Goal: Task Accomplishment & Management: Complete application form

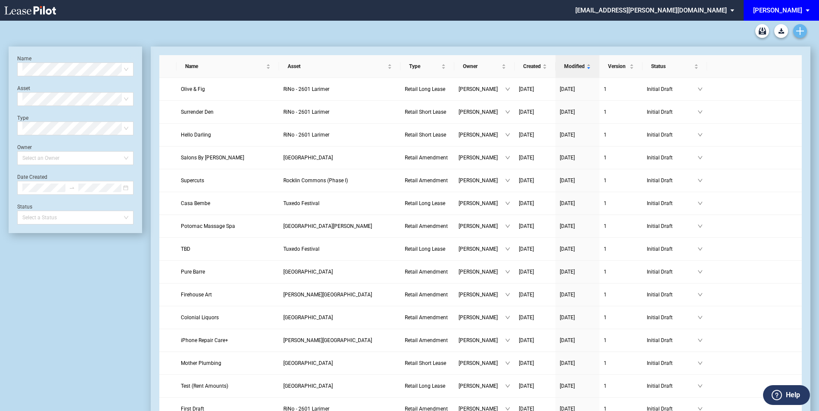
click at [802, 24] on link "Create new document" at bounding box center [801, 31] width 14 height 14
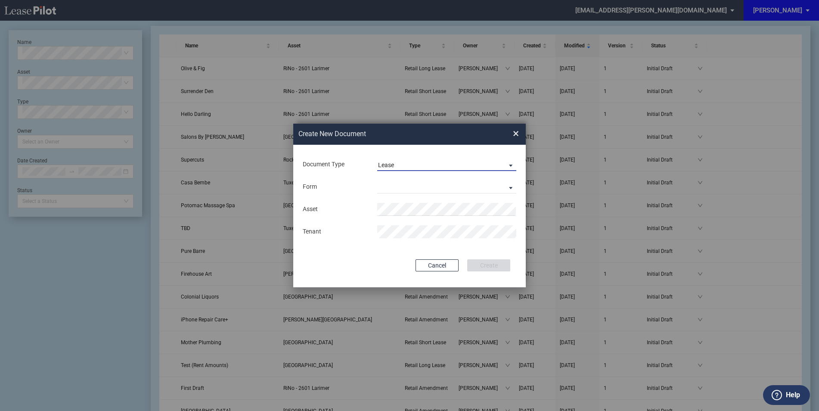
click at [401, 165] on span "Lease" at bounding box center [440, 165] width 124 height 9
click at [409, 187] on div "Amendment" at bounding box center [396, 185] width 37 height 9
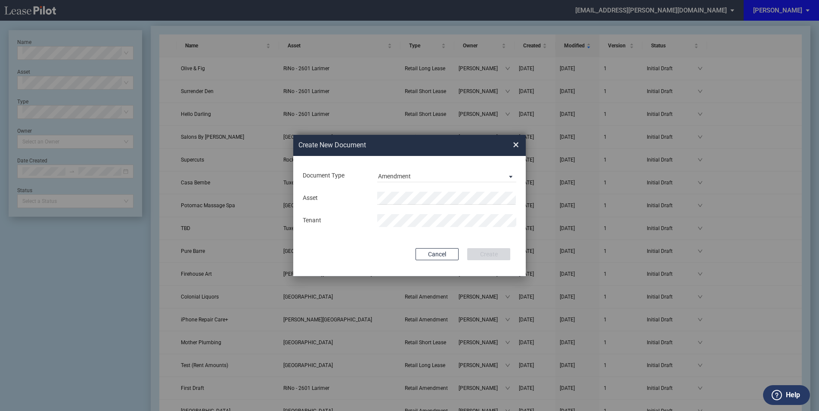
click at [409, 191] on md-input-container "Asset" at bounding box center [409, 198] width 215 height 15
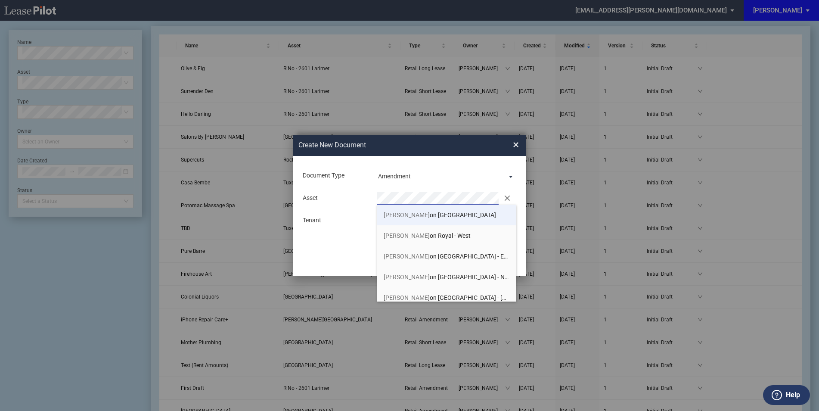
click at [418, 215] on span "Prest on Royal - East" at bounding box center [440, 215] width 112 height 7
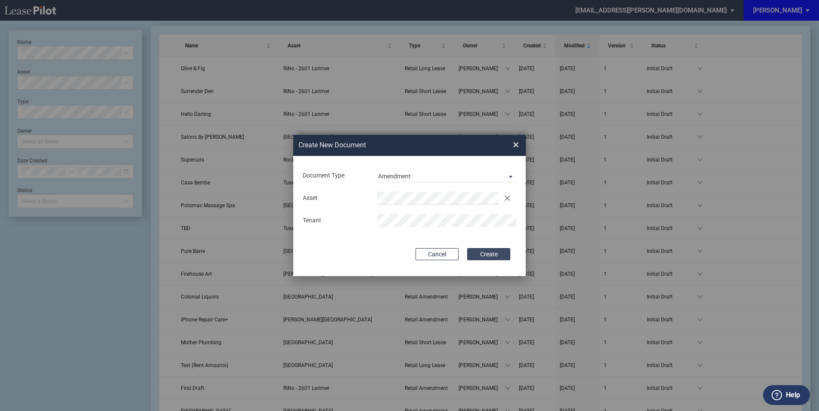
click at [501, 255] on button "Create" at bounding box center [488, 254] width 43 height 12
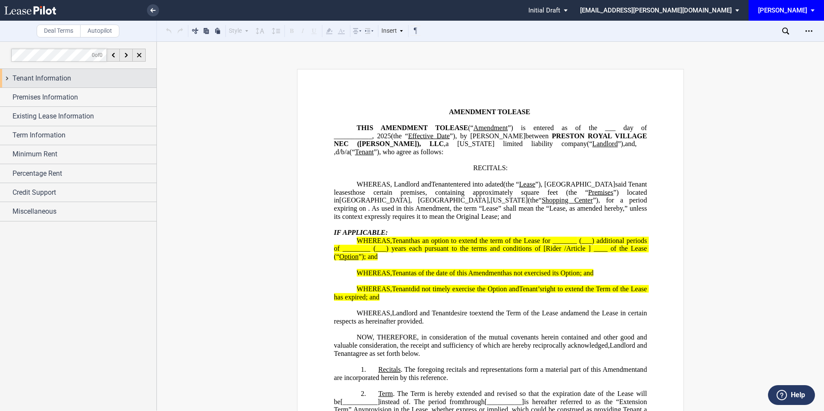
click at [39, 77] on span "Tenant Information" at bounding box center [41, 78] width 59 height 10
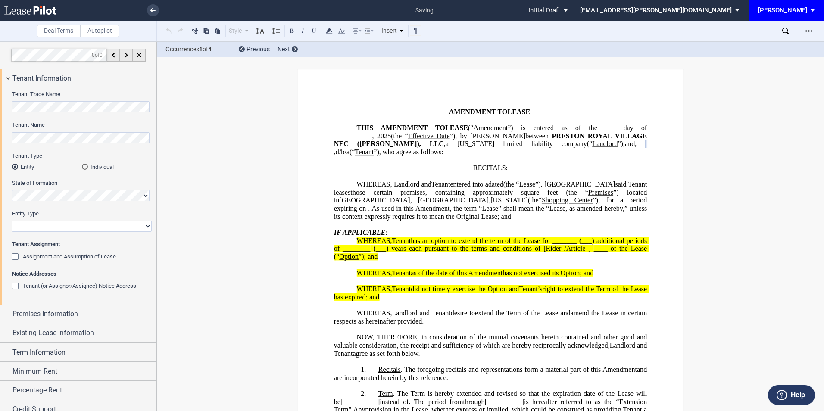
click at [40, 220] on div "Entity Type Corporation Limited Liability Company General Partnership Limited P…" at bounding box center [82, 221] width 140 height 22
click at [41, 223] on select "Corporation Limited Liability Company General Partnership Limited Partnership O…" at bounding box center [82, 226] width 140 height 11
select select "corporation"
click at [12, 221] on select "Corporation Limited Liability Company General Partnership Limited Partnership O…" at bounding box center [82, 226] width 140 height 11
click at [43, 315] on span "Premises Information" at bounding box center [44, 314] width 65 height 10
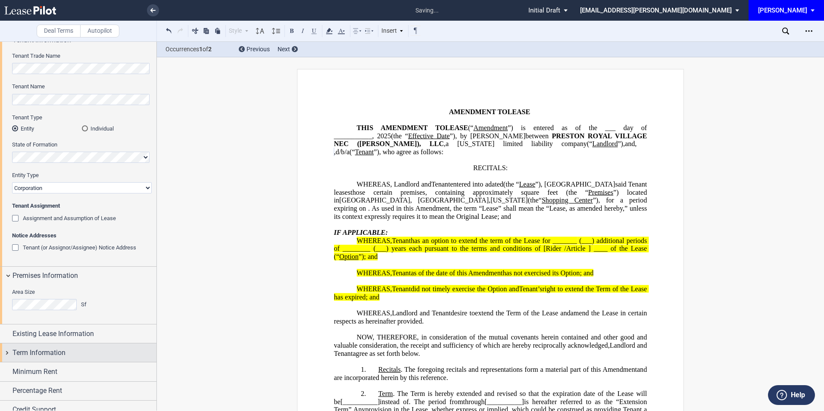
scroll to position [66, 0]
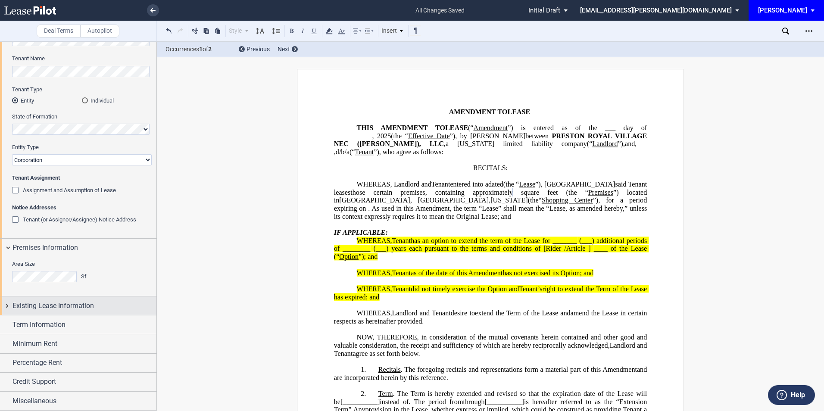
click at [59, 304] on span "Existing Lease Information" at bounding box center [52, 306] width 81 height 10
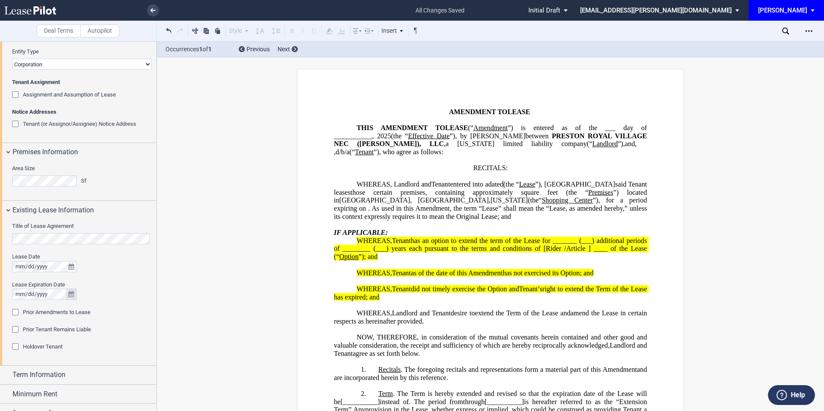
scroll to position [181, 0]
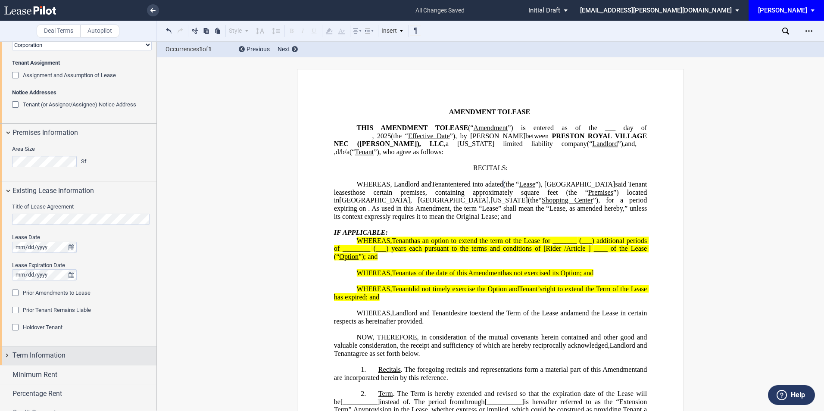
click at [45, 351] on span "Term Information" at bounding box center [38, 355] width 53 height 10
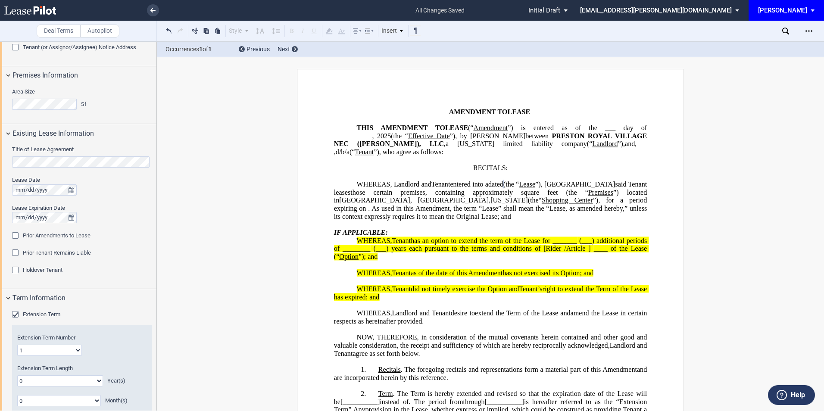
click at [16, 312] on div "Extension Term" at bounding box center [16, 315] width 9 height 9
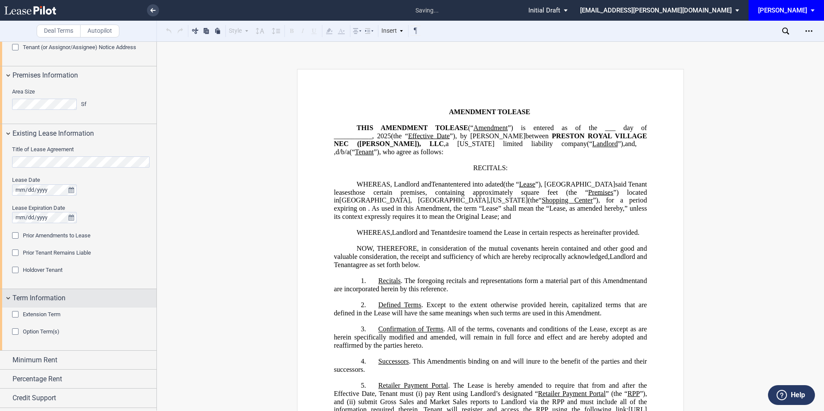
scroll to position [255, 0]
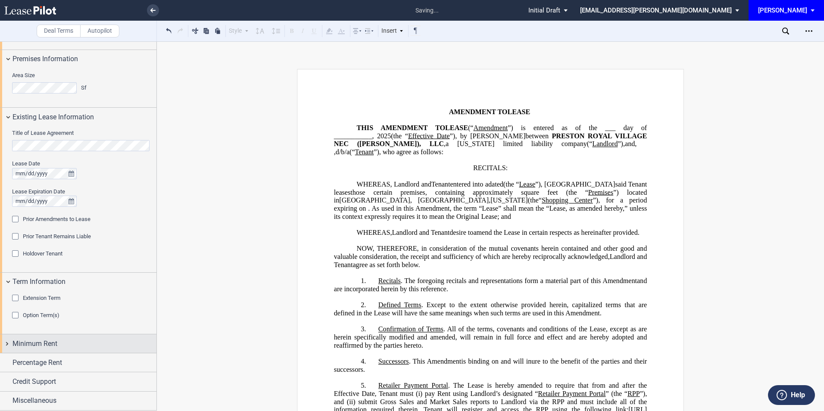
click at [51, 340] on span "Minimum Rent" at bounding box center [34, 344] width 45 height 10
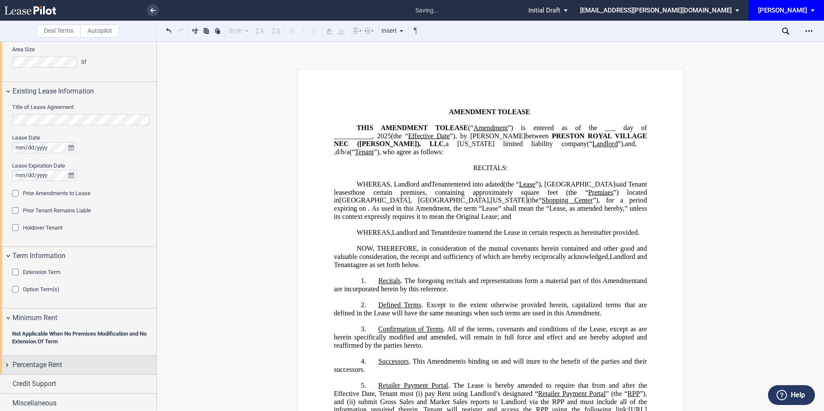
click at [50, 359] on div "Percentage Rent" at bounding box center [78, 365] width 156 height 19
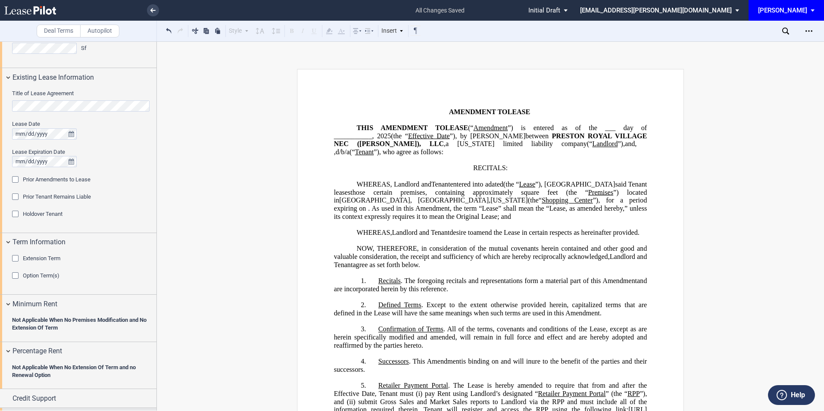
scroll to position [311, 0]
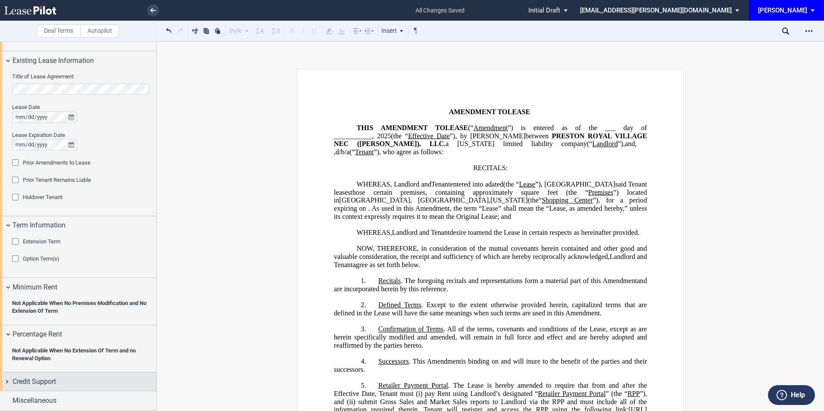
click at [43, 383] on span "Credit Support" at bounding box center [34, 382] width 44 height 10
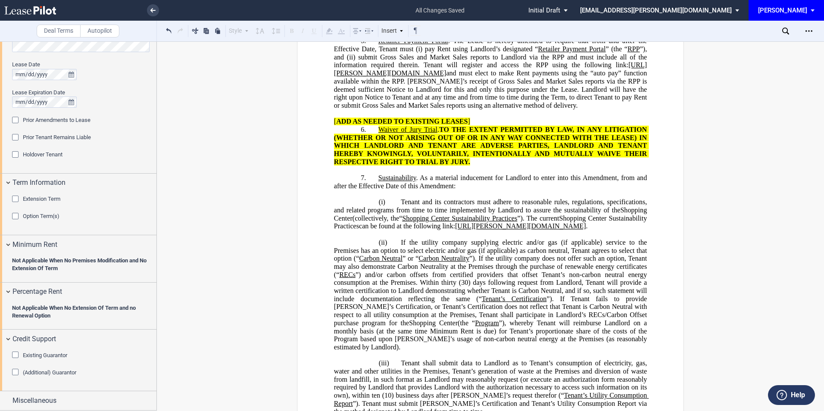
scroll to position [57, 0]
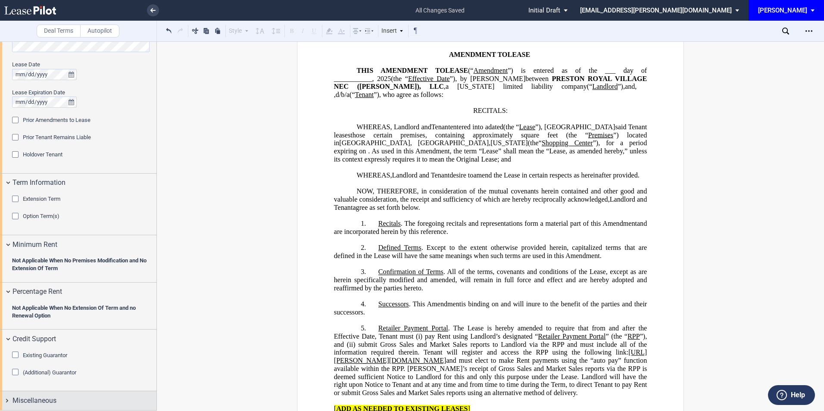
click at [42, 399] on span "Miscellaneous" at bounding box center [34, 400] width 44 height 10
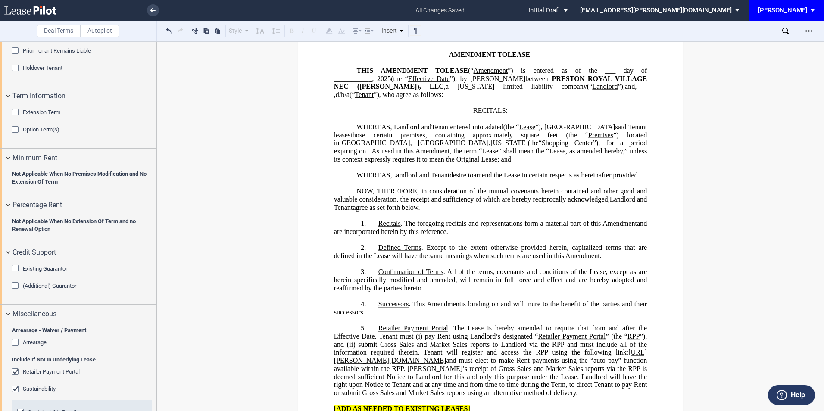
scroll to position [526, 0]
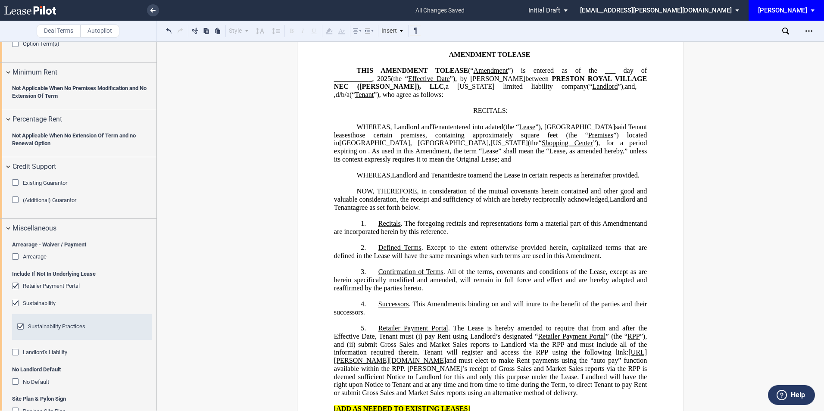
click at [18, 283] on div "Retailer Payment Portal" at bounding box center [16, 287] width 9 height 9
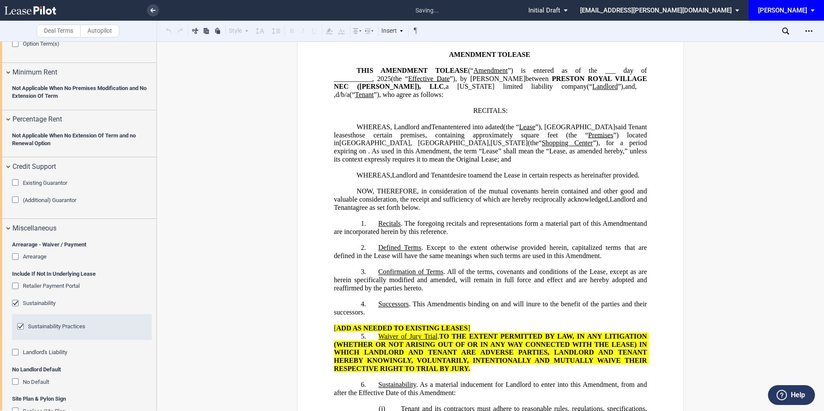
click at [19, 327] on div "Sustainability Practices" at bounding box center [21, 327] width 9 height 9
click at [16, 305] on div "Sustainability" at bounding box center [16, 304] width 9 height 9
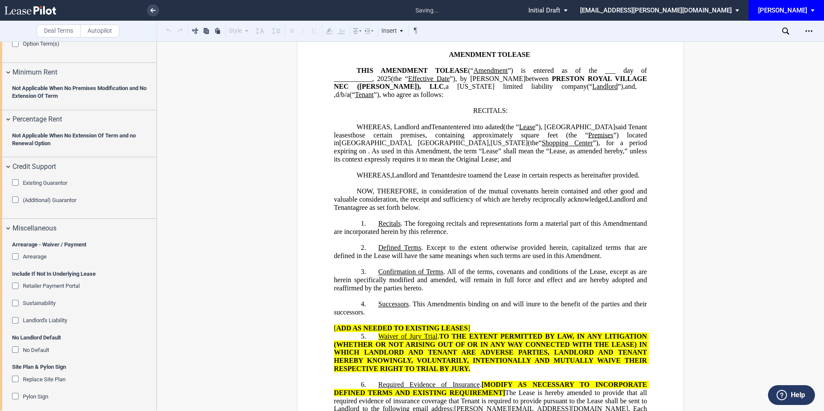
click at [12, 349] on div "No Default" at bounding box center [16, 350] width 9 height 9
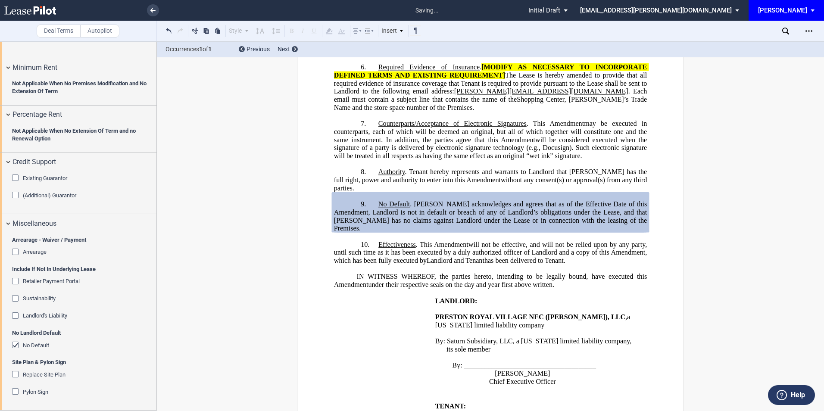
scroll to position [260, 0]
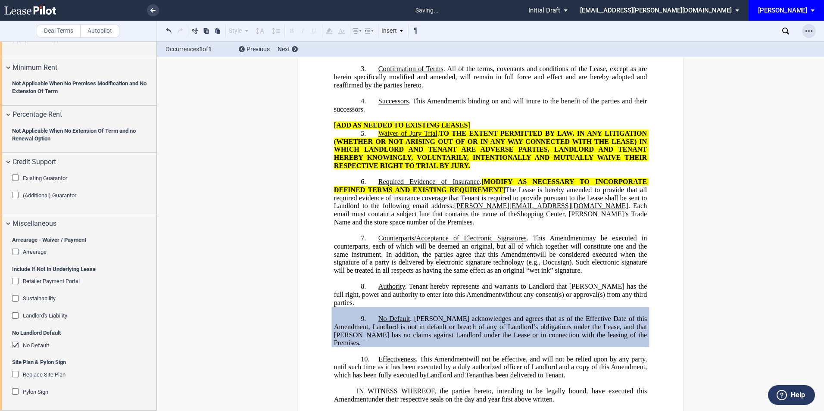
click at [808, 25] on div "Open Lease options menu" at bounding box center [809, 31] width 14 height 14
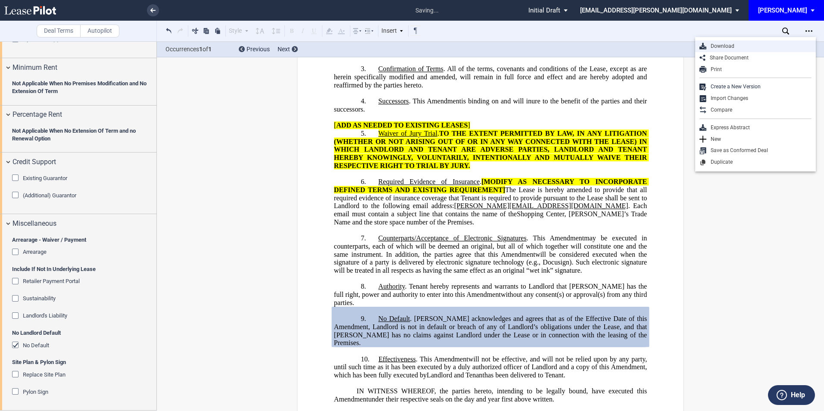
click at [730, 50] on div "Download" at bounding box center [755, 46] width 121 height 12
